Goal: Navigation & Orientation: Find specific page/section

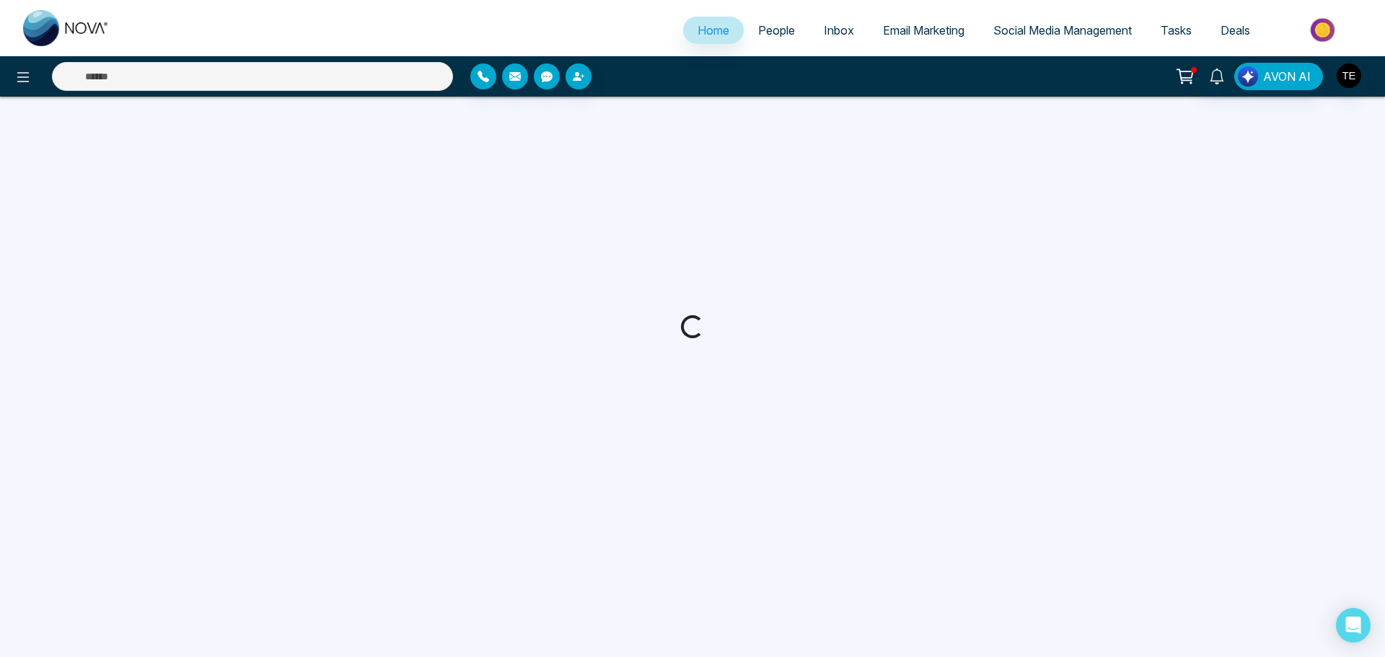
select select "*"
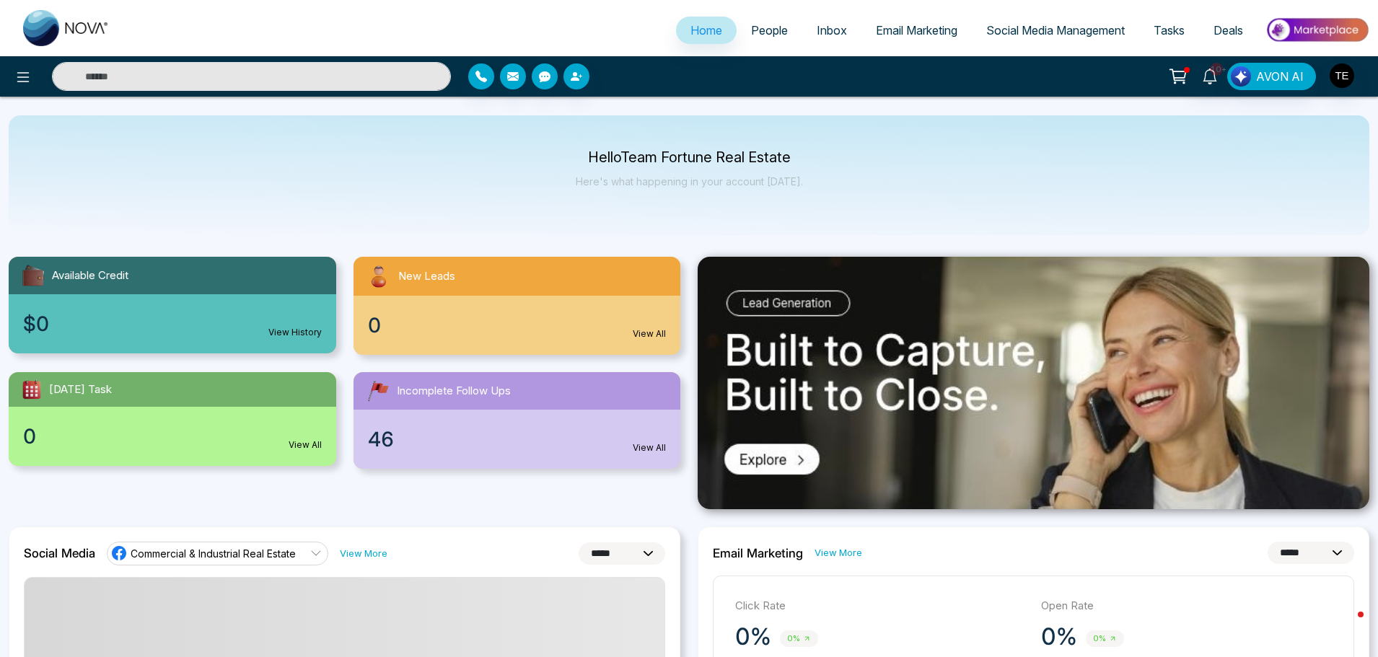
click at [762, 31] on span "People" at bounding box center [769, 30] width 37 height 14
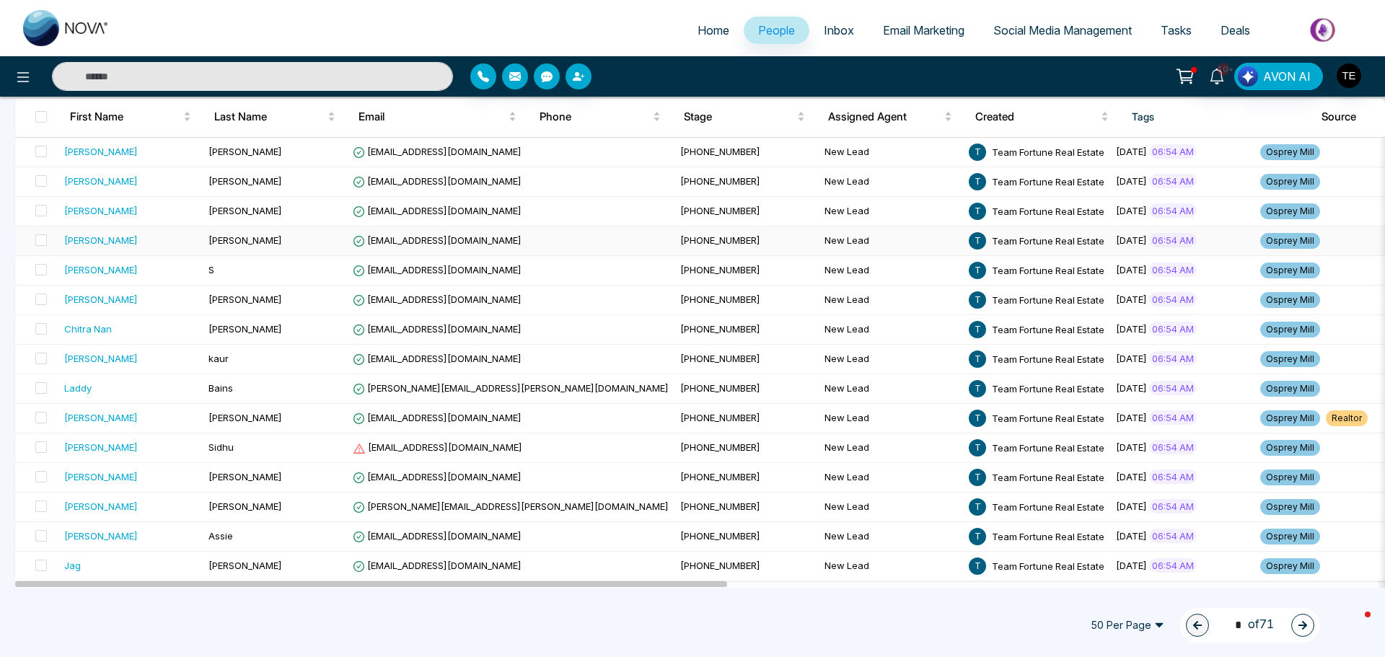
scroll to position [1190, 0]
click at [1296, 623] on button "button" at bounding box center [1302, 625] width 23 height 23
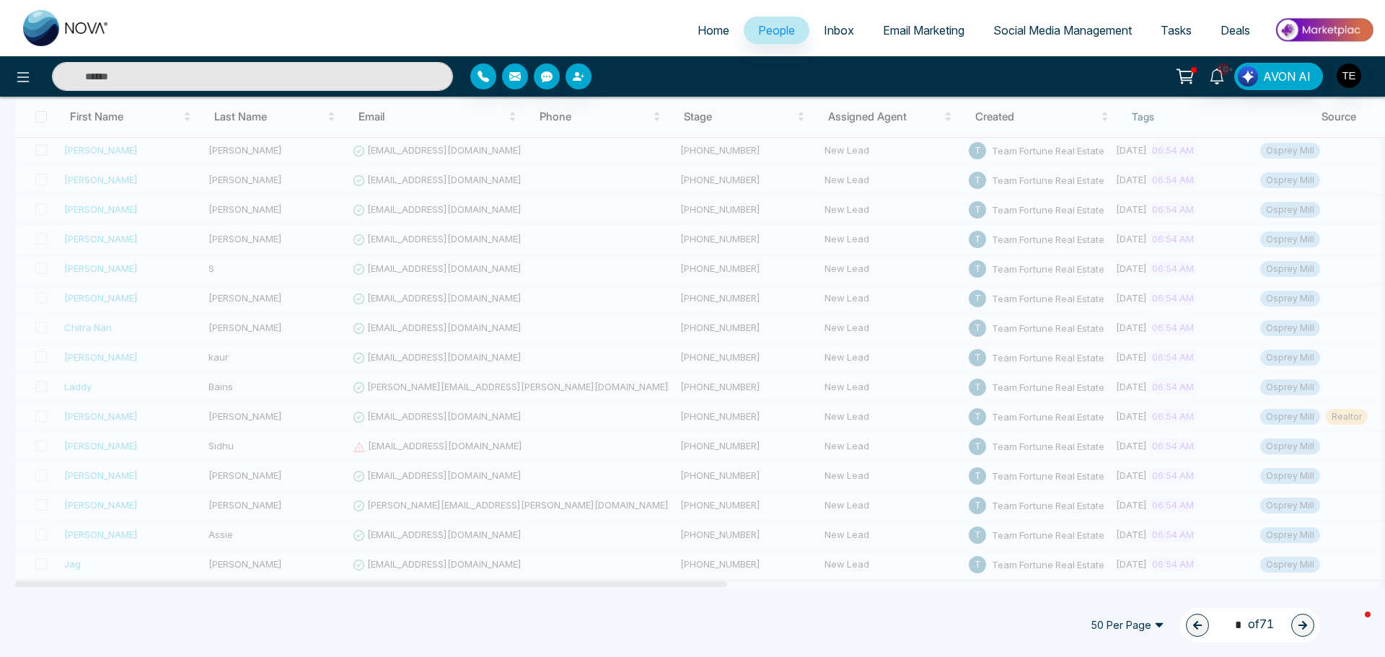
type input "*"
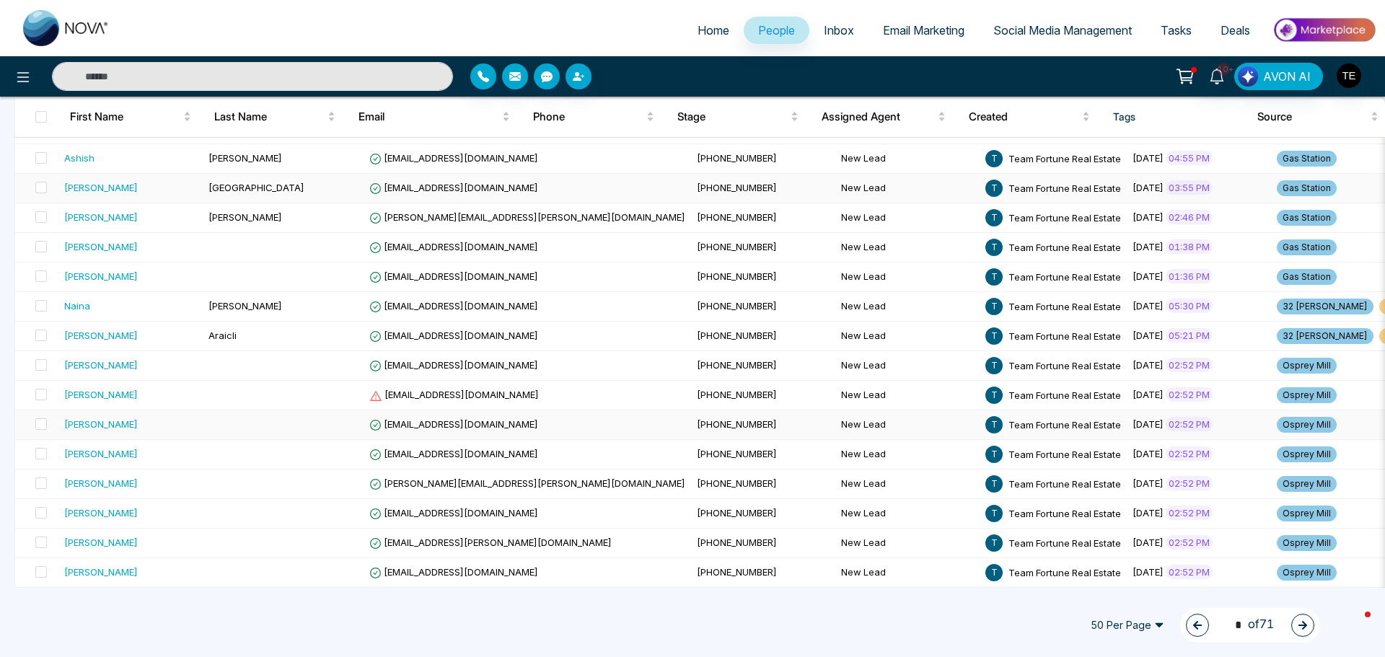
scroll to position [830, 0]
